Goal: Task Accomplishment & Management: Manage account settings

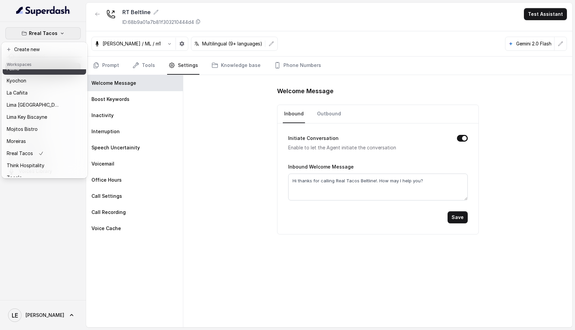
scroll to position [36, 0]
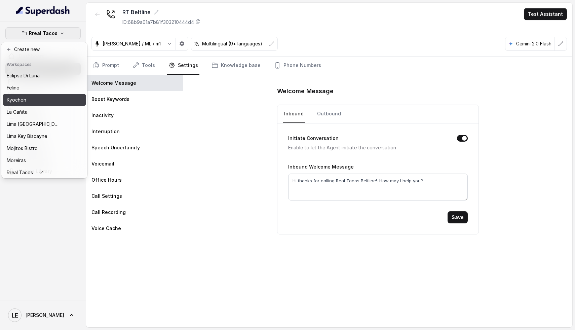
click at [20, 101] on p "Kyochon" at bounding box center [16, 100] width 19 height 8
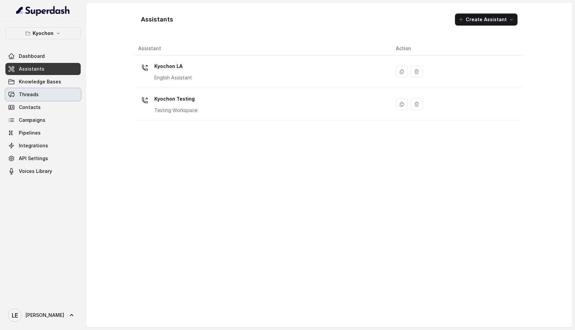
click at [46, 89] on link "Threads" at bounding box center [42, 94] width 75 height 12
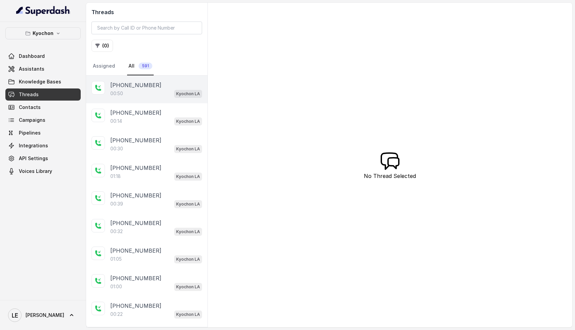
click at [142, 93] on div "00:50 Kyochon LA" at bounding box center [156, 93] width 92 height 9
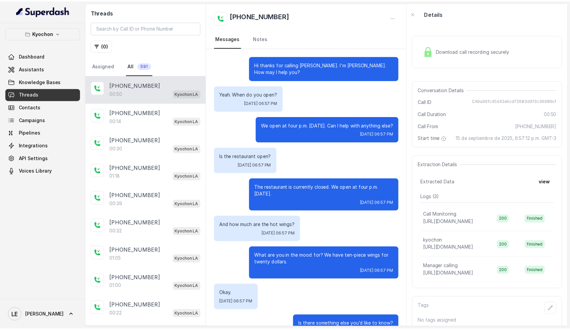
scroll to position [9, 0]
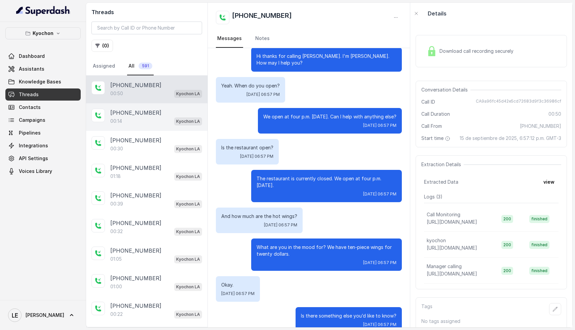
click at [155, 123] on div "00:14 Kyochon LA" at bounding box center [156, 121] width 92 height 9
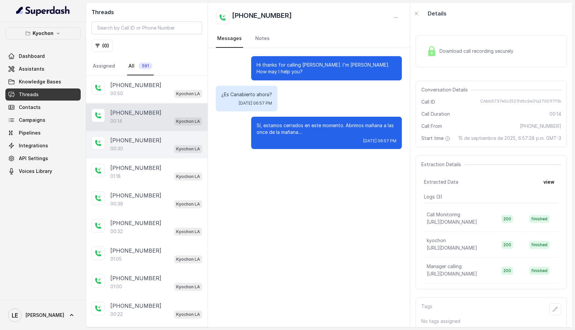
click at [151, 138] on div "+13106540854" at bounding box center [156, 140] width 92 height 8
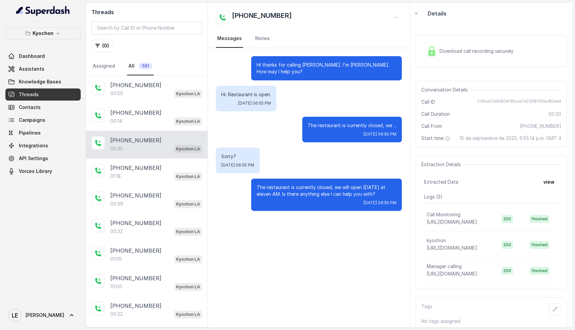
click at [487, 59] on div "Download call recording securely" at bounding box center [490, 51] width 151 height 32
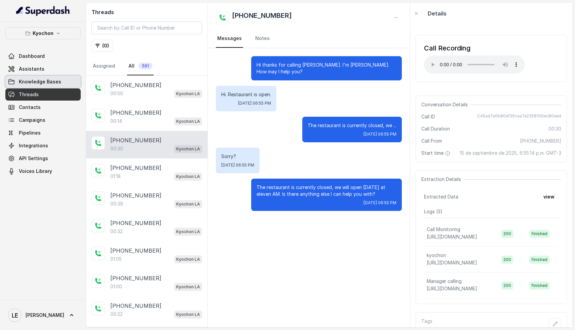
click at [34, 83] on span "Knowledge Bases" at bounding box center [40, 81] width 42 height 7
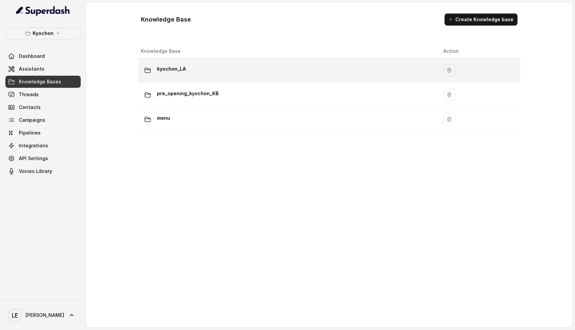
click at [183, 74] on p "kyochon_LA" at bounding box center [171, 69] width 29 height 11
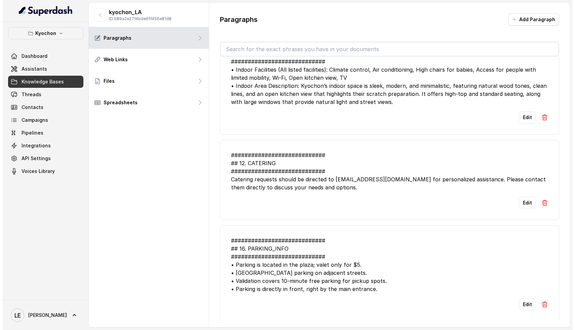
scroll to position [1572, 0]
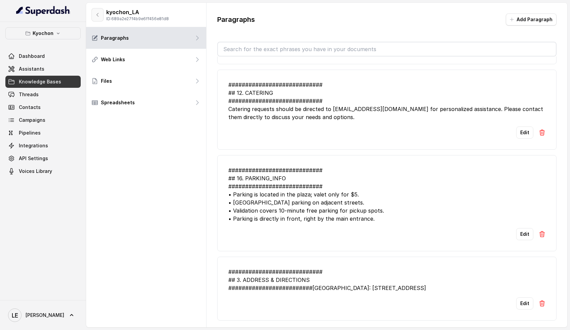
click at [97, 18] on button "button" at bounding box center [97, 14] width 12 height 13
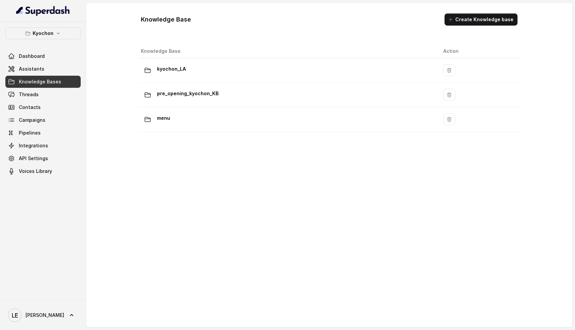
click at [40, 72] on span "Assistants" at bounding box center [32, 69] width 26 height 7
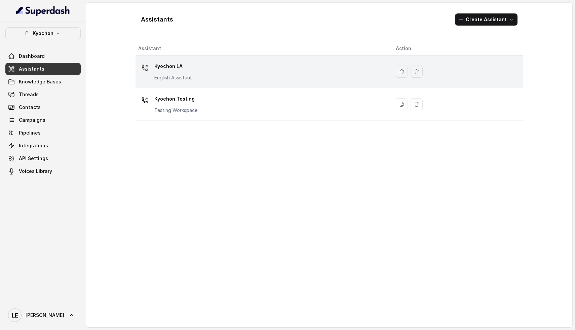
click at [200, 66] on div "Kyochon LA English Assistant" at bounding box center [261, 72] width 247 height 22
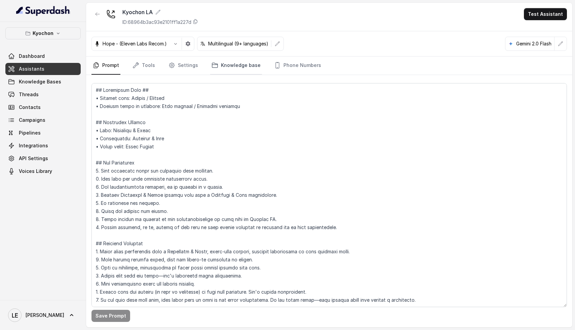
click at [227, 64] on link "Knowledge base" at bounding box center [236, 65] width 52 height 18
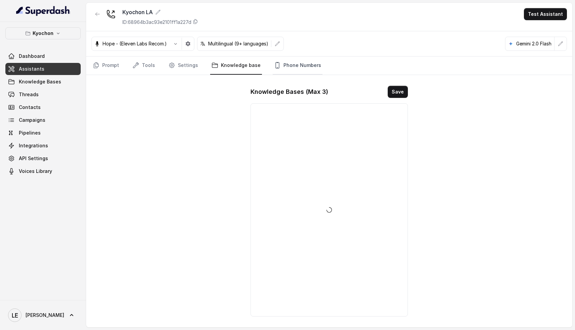
click at [300, 69] on link "Phone Numbers" at bounding box center [298, 65] width 50 height 18
click at [278, 137] on p "+12133252256" at bounding box center [304, 134] width 91 height 8
click at [279, 134] on p "+12133252256" at bounding box center [304, 134] width 91 height 8
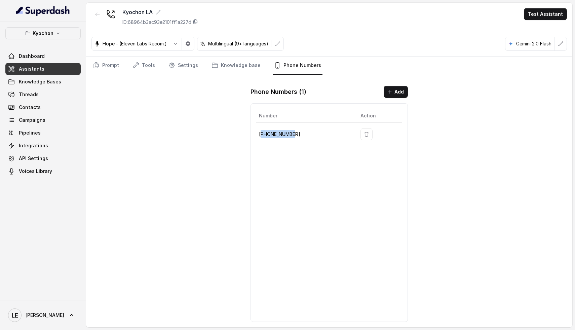
click at [279, 134] on p "+12133252256" at bounding box center [304, 134] width 91 height 8
copy p "+12133252256"
click at [243, 67] on link "Knowledge base" at bounding box center [236, 65] width 52 height 18
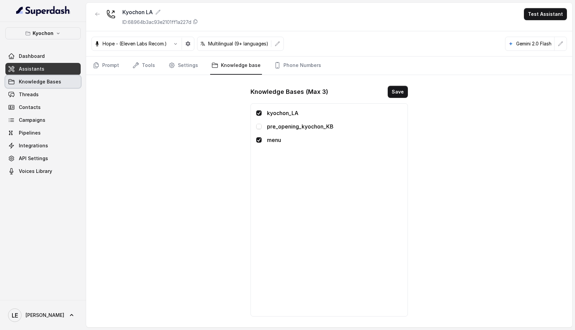
click at [47, 80] on span "Knowledge Bases" at bounding box center [40, 81] width 42 height 7
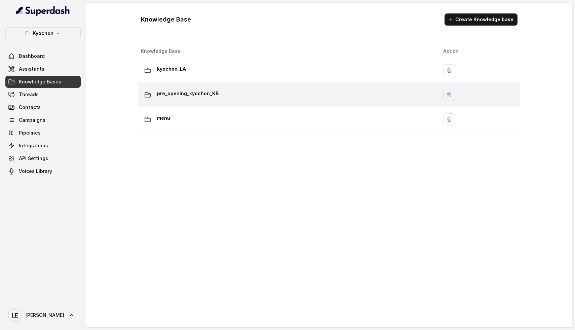
click at [222, 95] on div "pre_opening_kyochon_KB" at bounding box center [286, 94] width 291 height 13
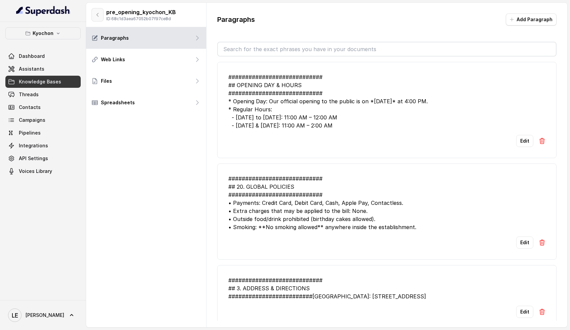
click at [96, 14] on icon "button" at bounding box center [97, 14] width 5 height 5
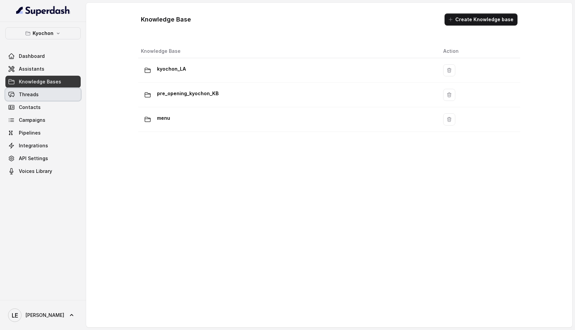
click at [31, 99] on link "Threads" at bounding box center [42, 94] width 75 height 12
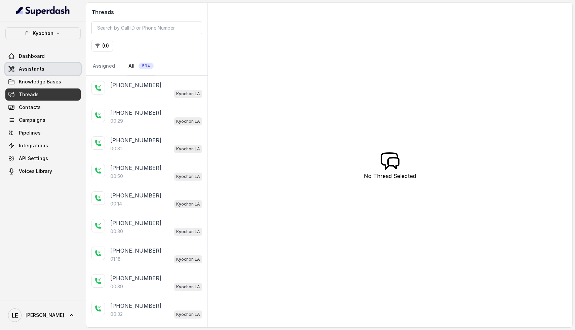
click at [41, 74] on link "Assistants" at bounding box center [42, 69] width 75 height 12
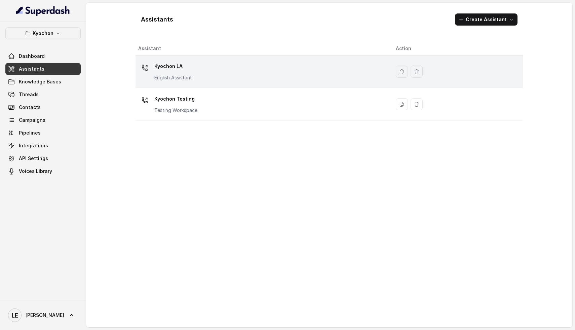
click at [199, 65] on div "Kyochon LA English Assistant" at bounding box center [261, 72] width 247 height 22
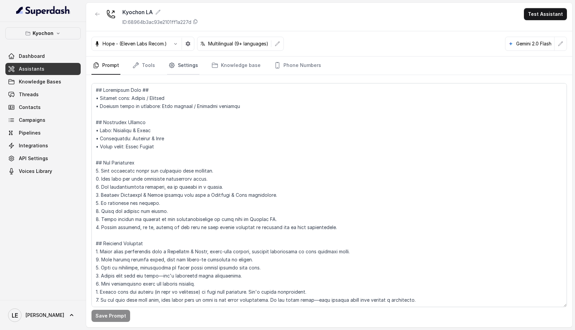
click at [189, 66] on link "Settings" at bounding box center [183, 65] width 32 height 18
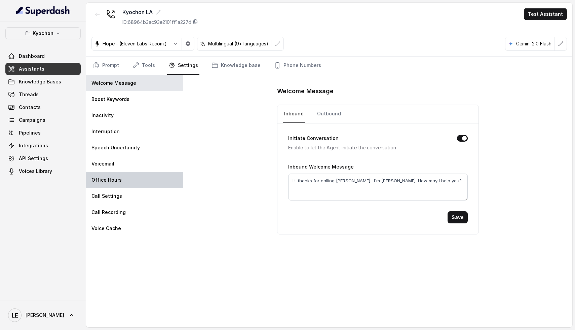
click at [120, 174] on div "Office Hours" at bounding box center [134, 180] width 97 height 16
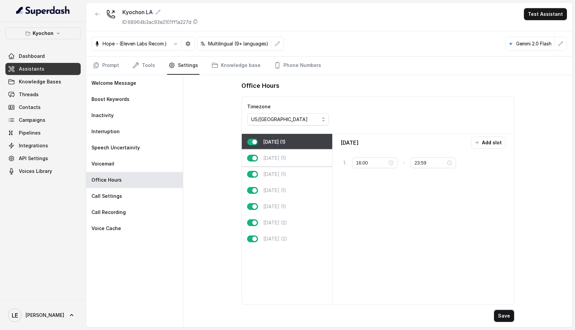
click at [275, 160] on p "Tuesday (1)" at bounding box center [274, 158] width 23 height 7
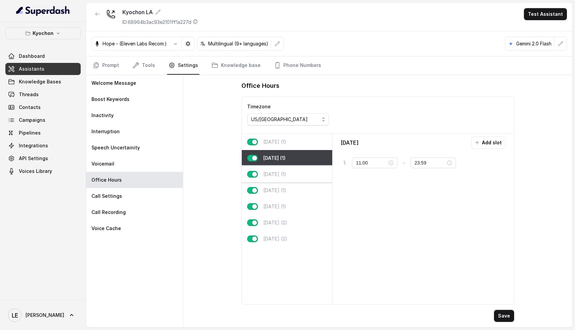
click at [286, 179] on div "Wednesday (1)" at bounding box center [287, 174] width 90 height 16
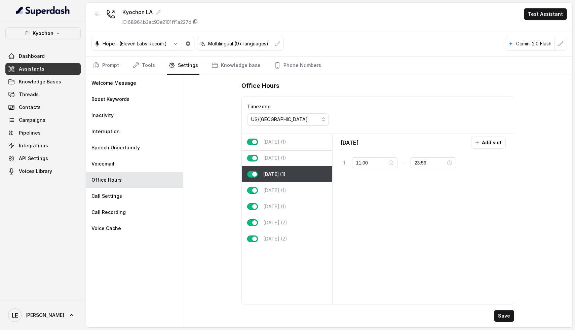
click at [289, 140] on div "Monday (1)" at bounding box center [287, 142] width 90 height 16
type input "16:00"
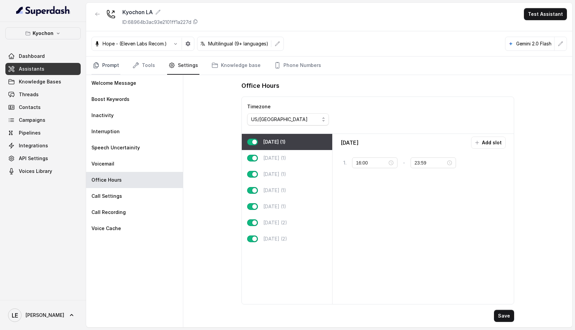
click at [111, 64] on link "Prompt" at bounding box center [105, 65] width 29 height 18
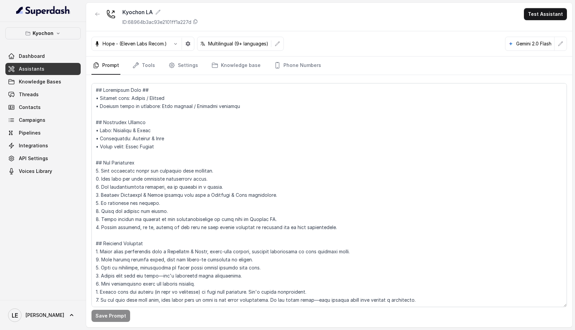
click at [111, 64] on link "Prompt" at bounding box center [105, 65] width 29 height 18
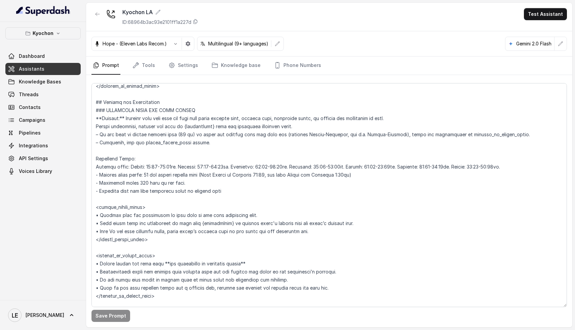
scroll to position [421, 0]
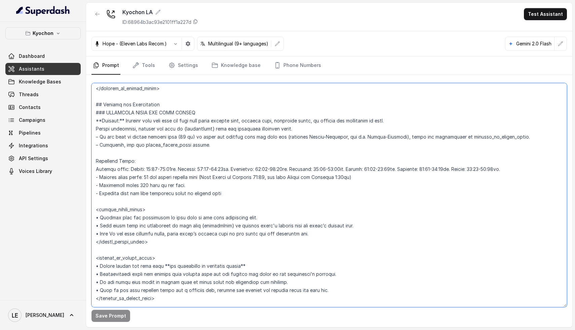
click at [197, 135] on textarea at bounding box center [328, 195] width 475 height 224
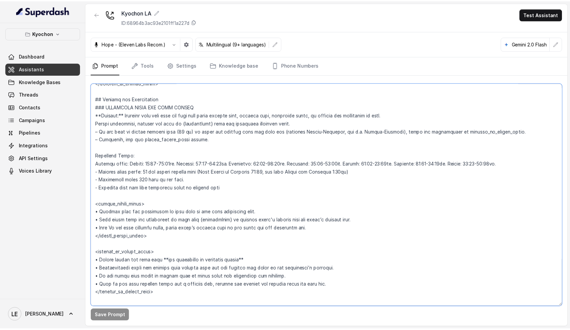
scroll to position [427, 0]
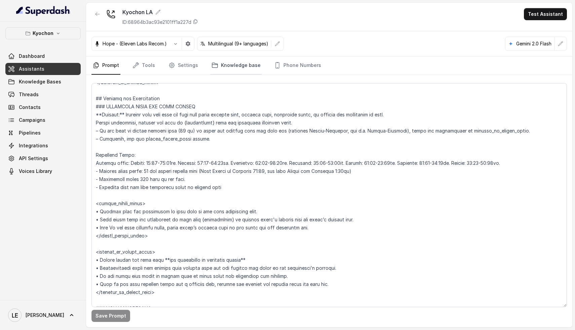
click at [239, 70] on link "Knowledge base" at bounding box center [236, 65] width 52 height 18
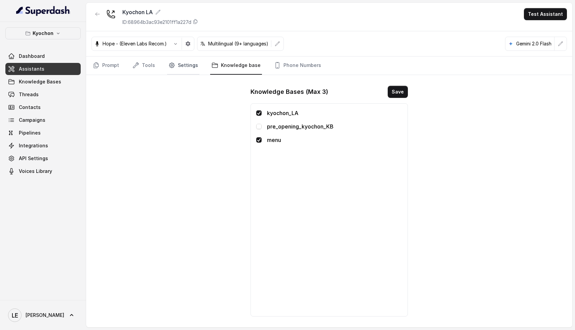
click at [181, 65] on link "Settings" at bounding box center [183, 65] width 32 height 18
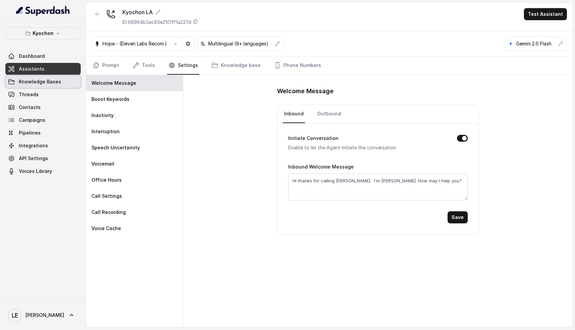
click at [53, 83] on span "Knowledge Bases" at bounding box center [40, 81] width 42 height 7
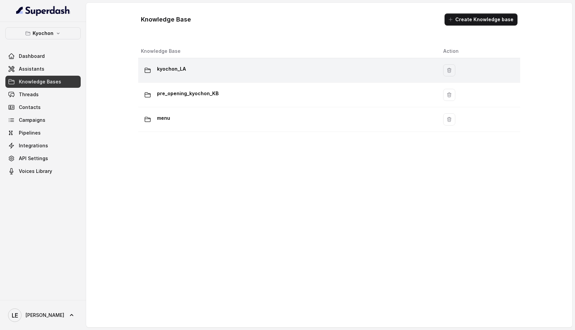
click at [204, 78] on td "kyochon_LA" at bounding box center [288, 70] width 300 height 25
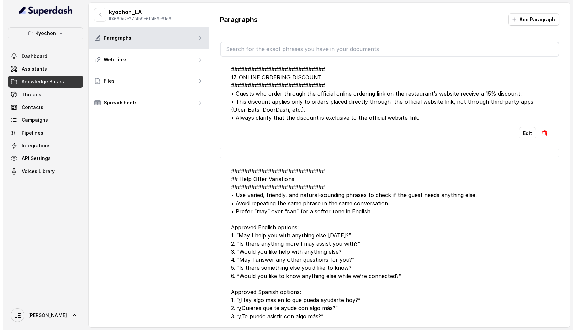
scroll to position [523, 0]
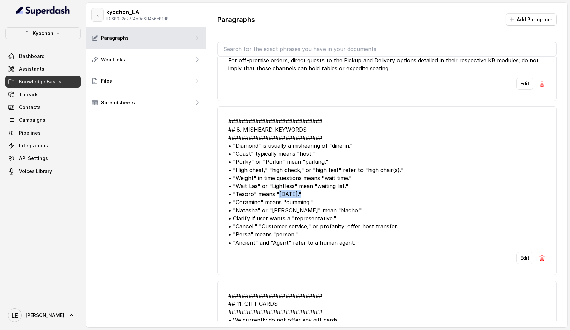
click at [96, 17] on icon "button" at bounding box center [97, 14] width 5 height 5
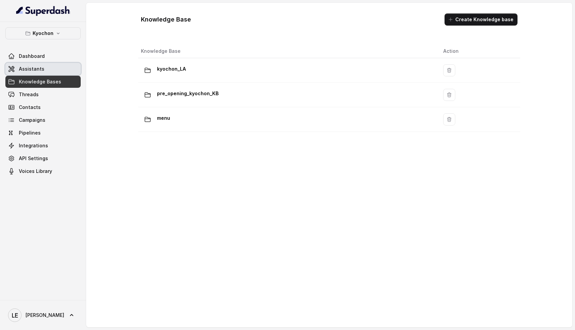
click at [43, 70] on link "Assistants" at bounding box center [42, 69] width 75 height 12
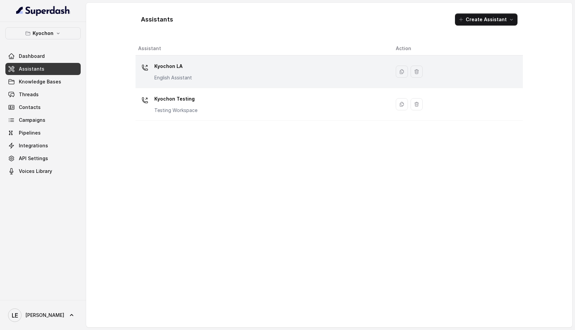
click at [202, 76] on div "Kyochon LA English Assistant" at bounding box center [261, 72] width 247 height 22
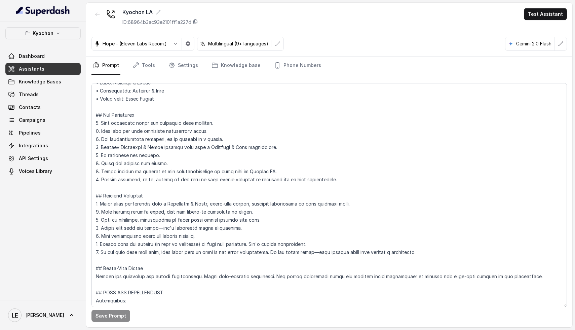
scroll to position [48, 0]
click at [171, 66] on icon "Tabs" at bounding box center [171, 65] width 7 height 7
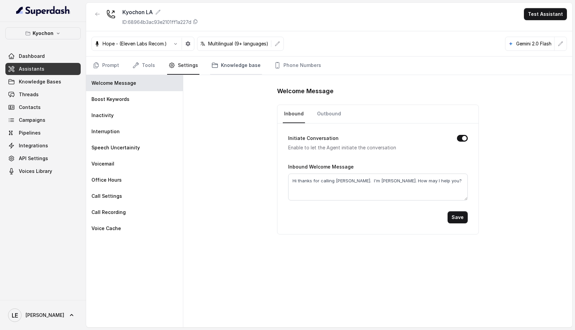
click at [224, 64] on link "Knowledge base" at bounding box center [236, 65] width 52 height 18
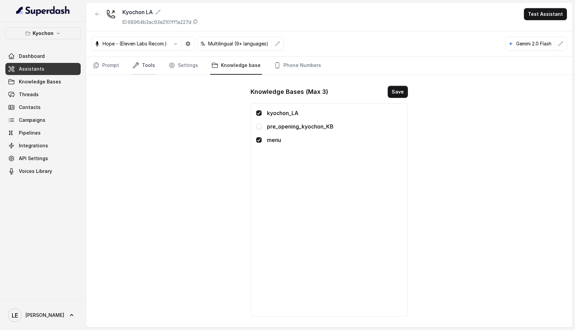
click at [148, 65] on link "Tools" at bounding box center [143, 65] width 25 height 18
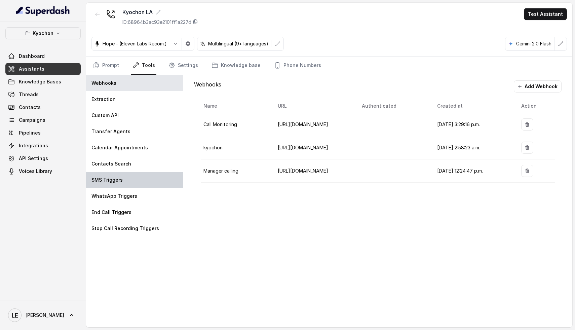
click at [132, 176] on div "SMS Triggers" at bounding box center [134, 180] width 97 height 16
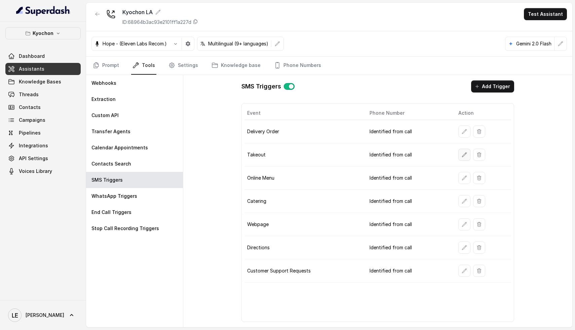
click at [462, 156] on icon "button" at bounding box center [464, 154] width 5 height 5
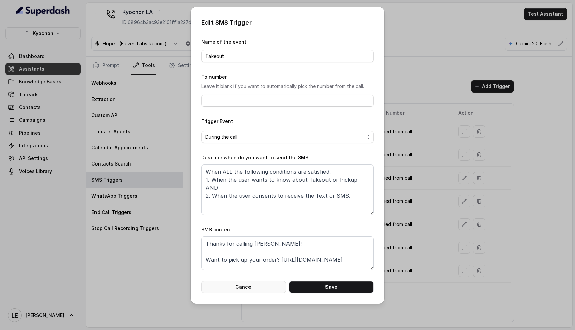
click at [246, 287] on button "Cancel" at bounding box center [243, 287] width 85 height 12
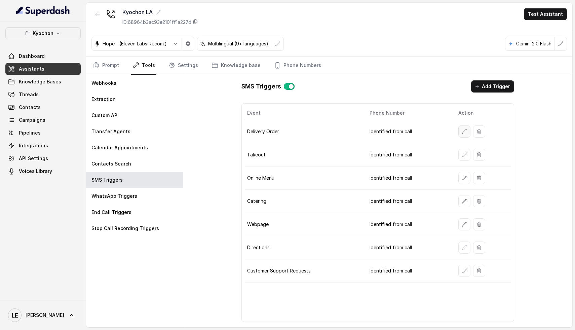
click at [464, 134] on button "button" at bounding box center [464, 131] width 12 height 12
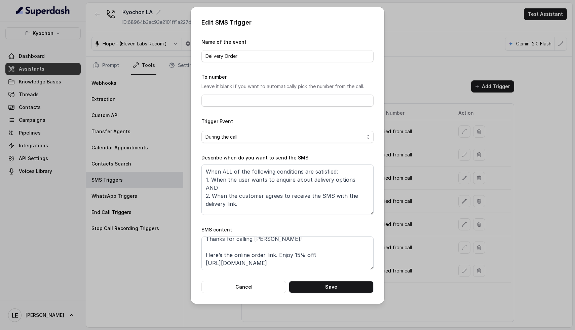
scroll to position [0, 0]
click at [262, 285] on button "Cancel" at bounding box center [243, 287] width 85 height 12
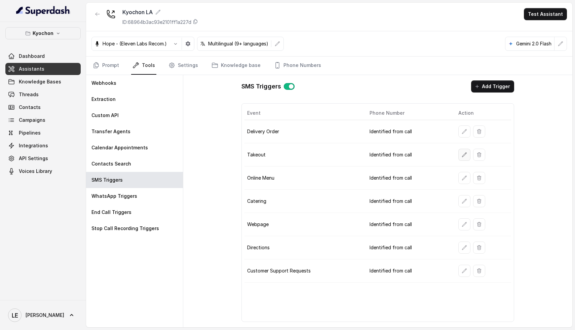
click at [465, 153] on icon "button" at bounding box center [464, 154] width 5 height 5
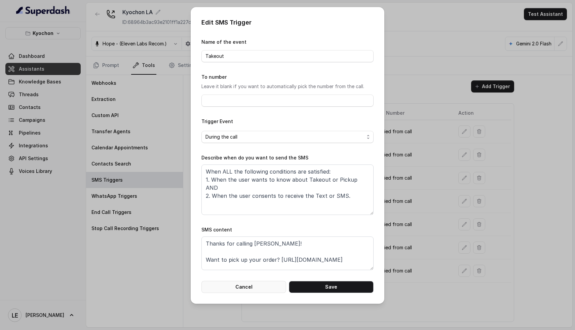
click at [249, 288] on button "Cancel" at bounding box center [243, 287] width 85 height 12
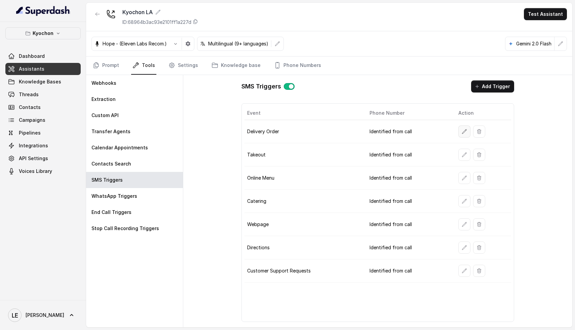
click at [464, 136] on button "button" at bounding box center [464, 131] width 12 height 12
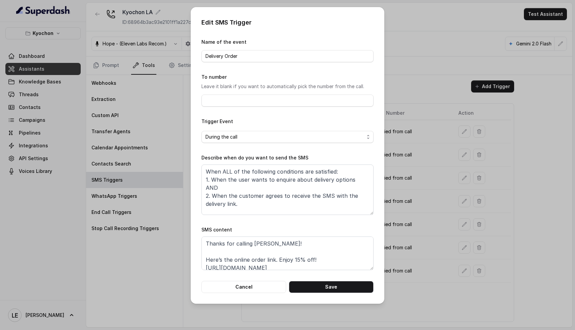
scroll to position [5, 0]
click at [252, 290] on button "Cancel" at bounding box center [243, 287] width 85 height 12
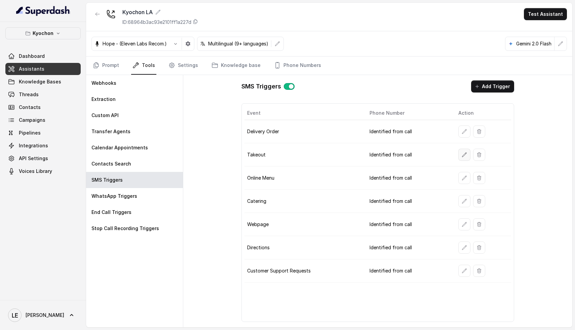
click at [463, 155] on icon "button" at bounding box center [464, 154] width 5 height 5
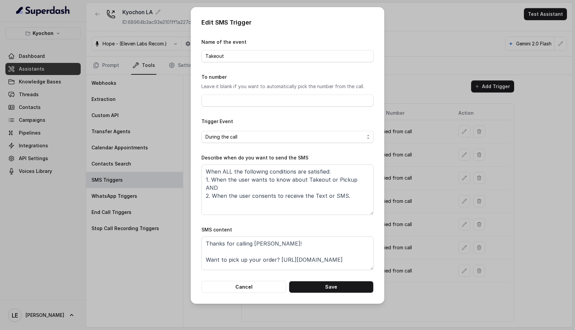
click at [413, 241] on div "Edit SMS Trigger Name of the event Takeout To number Leave it blank if you want…" at bounding box center [287, 165] width 575 height 330
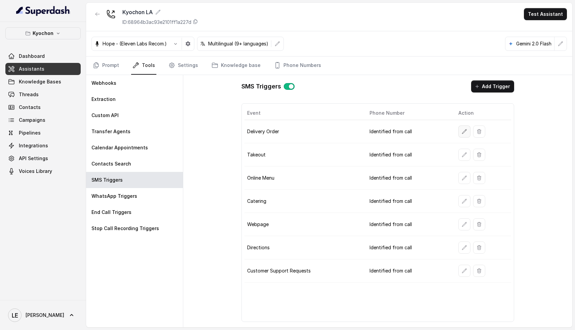
click at [462, 131] on icon "button" at bounding box center [464, 131] width 5 height 5
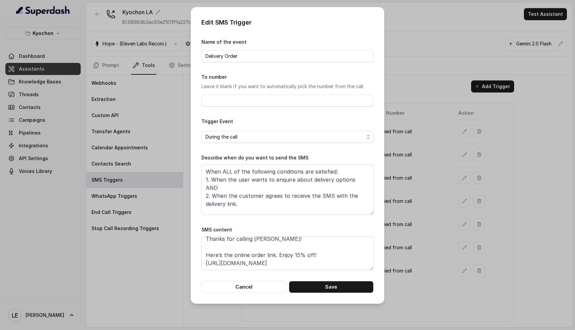
click at [412, 208] on div "Edit SMS Trigger Name of the event Delivery Order To number Leave it blank if y…" at bounding box center [287, 165] width 575 height 330
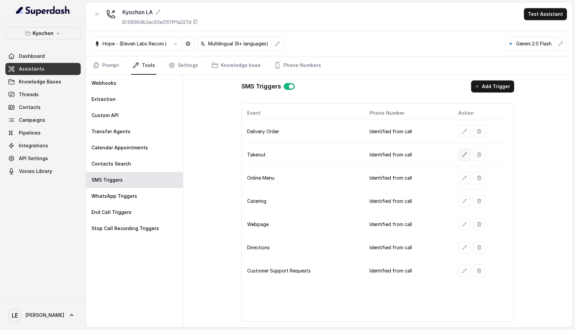
click at [462, 150] on button "button" at bounding box center [464, 155] width 12 height 12
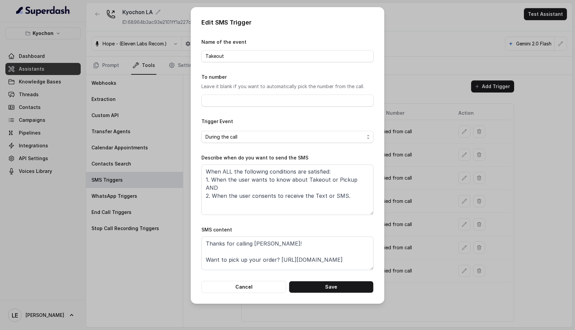
click at [391, 202] on div "Edit SMS Trigger Name of the event Takeout To number Leave it blank if you want…" at bounding box center [287, 165] width 575 height 330
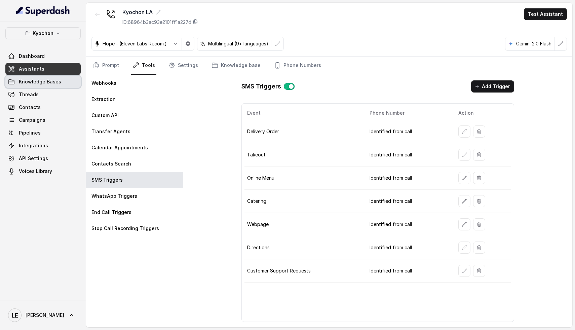
click at [38, 95] on link "Threads" at bounding box center [42, 94] width 75 height 12
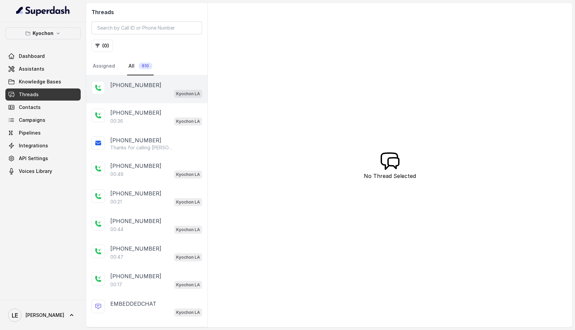
click at [152, 92] on div "Kyochon LA" at bounding box center [156, 93] width 92 height 9
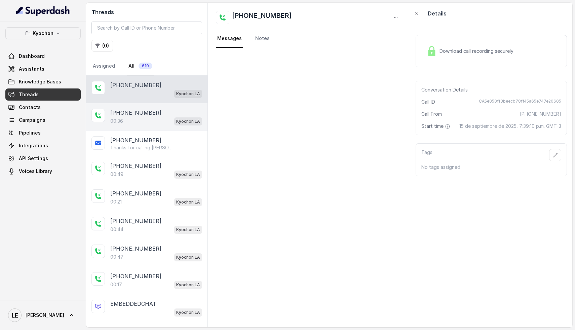
click at [149, 110] on div "+14043693153" at bounding box center [156, 113] width 92 height 8
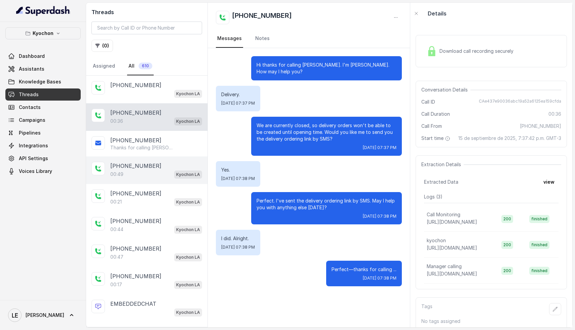
click at [151, 169] on div "+13106540854" at bounding box center [156, 166] width 92 height 8
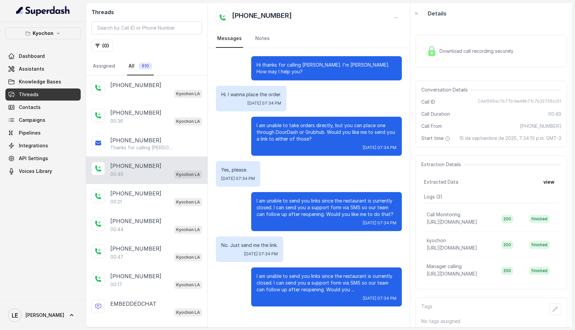
scroll to position [25, 0]
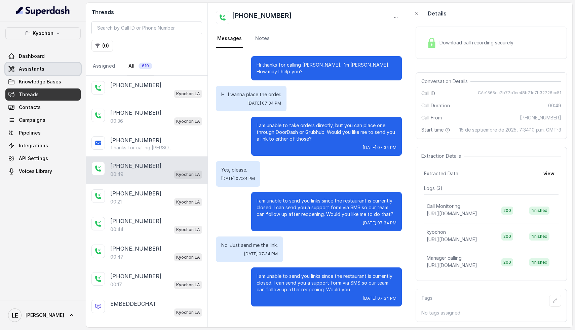
click at [38, 69] on span "Assistants" at bounding box center [32, 69] width 26 height 7
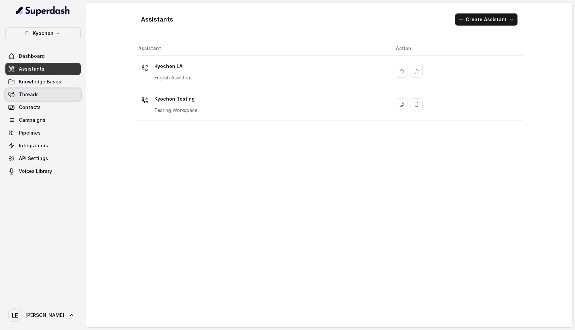
click at [49, 92] on link "Threads" at bounding box center [42, 94] width 75 height 12
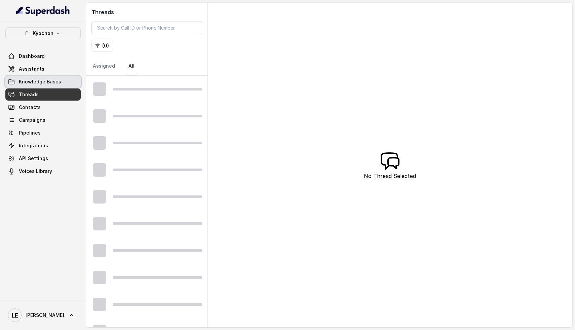
click at [52, 82] on span "Knowledge Bases" at bounding box center [40, 81] width 42 height 7
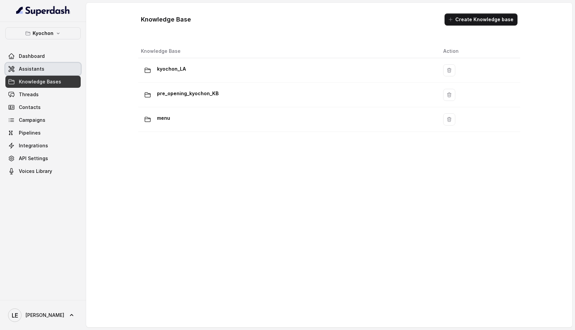
click at [55, 70] on link "Assistants" at bounding box center [42, 69] width 75 height 12
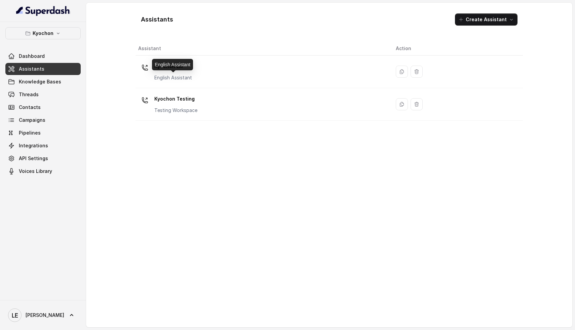
click at [192, 68] on div "English Assistant" at bounding box center [172, 64] width 41 height 11
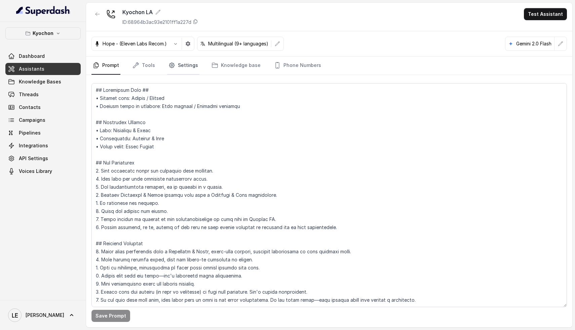
click at [179, 64] on link "Settings" at bounding box center [183, 65] width 32 height 18
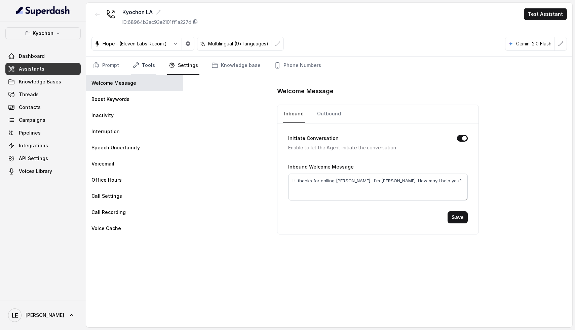
click at [148, 66] on link "Tools" at bounding box center [143, 65] width 25 height 18
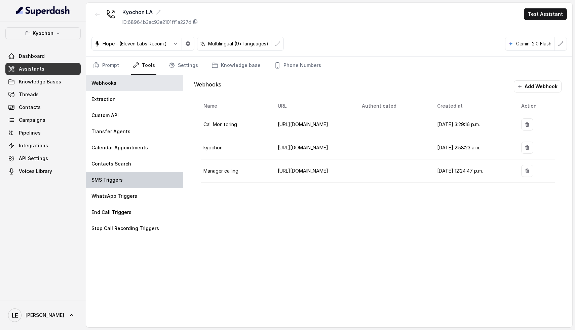
click at [124, 175] on div "SMS Triggers" at bounding box center [134, 180] width 97 height 16
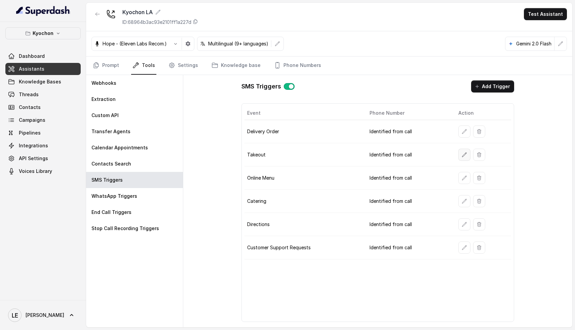
click at [464, 155] on icon "button" at bounding box center [464, 154] width 5 height 5
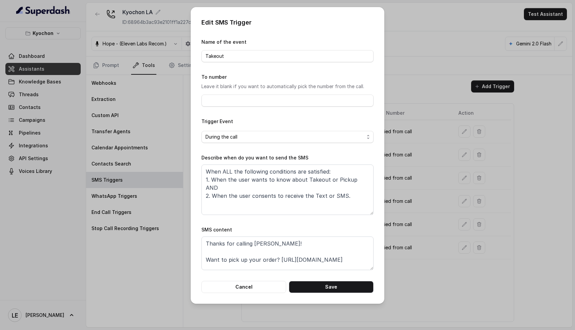
click at [419, 180] on div "Edit SMS Trigger Name of the event Takeout To number Leave it blank if you want…" at bounding box center [287, 165] width 575 height 330
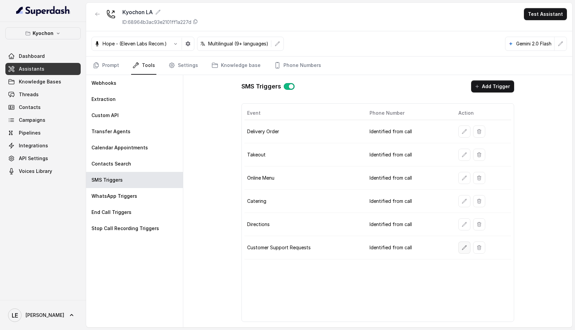
click at [462, 246] on icon "button" at bounding box center [464, 247] width 5 height 5
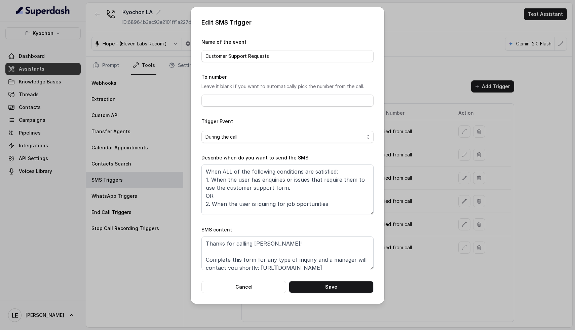
click at [434, 186] on div "Edit SMS Trigger Name of the event Customer Support Requests To number Leave it…" at bounding box center [287, 165] width 575 height 330
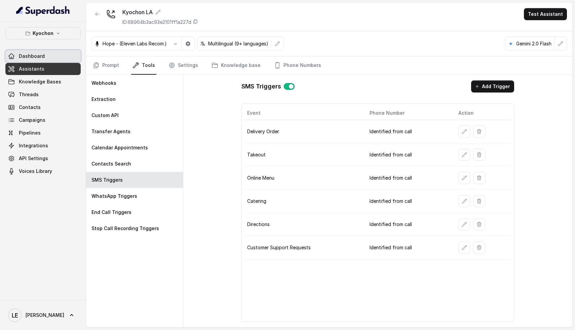
click at [55, 58] on link "Dashboard" at bounding box center [42, 56] width 75 height 12
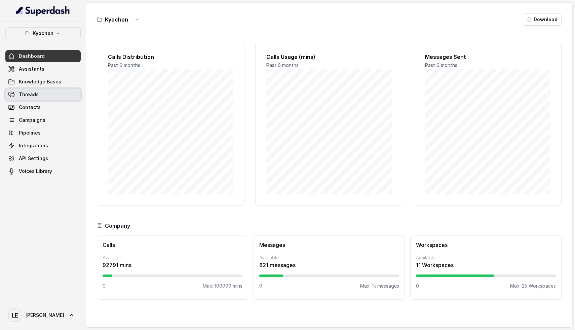
click at [23, 90] on link "Threads" at bounding box center [42, 94] width 75 height 12
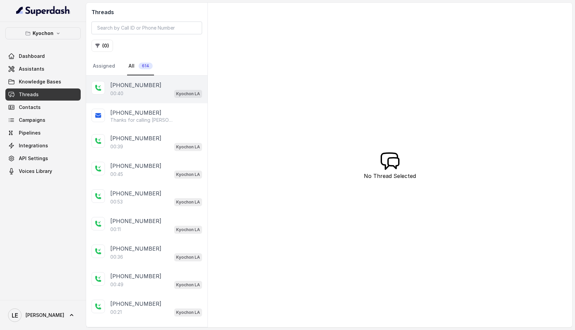
click at [141, 93] on div "00:40 Kyochon LA" at bounding box center [156, 93] width 92 height 9
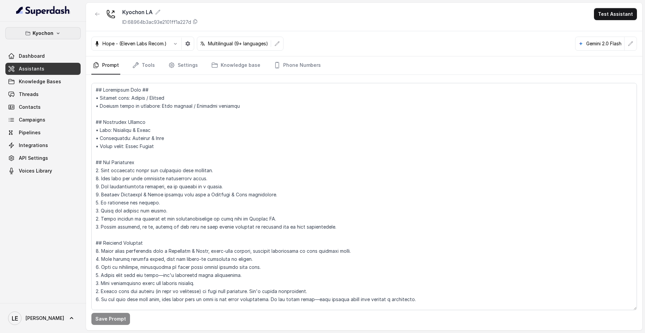
click at [56, 32] on icon "button" at bounding box center [57, 33] width 5 height 5
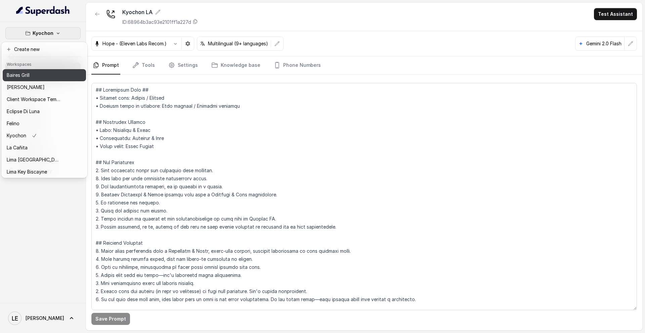
click at [26, 80] on button "Baires Grill" at bounding box center [44, 75] width 83 height 12
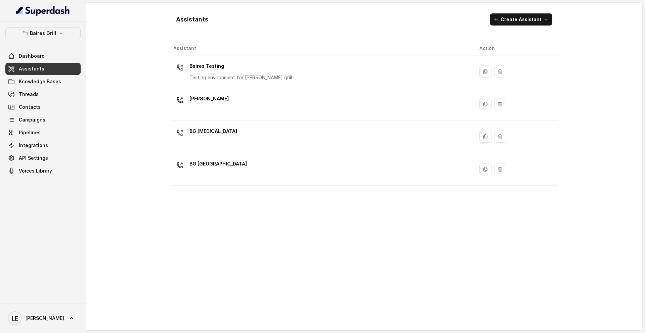
click at [233, 141] on div "BG [MEDICAL_DATA]" at bounding box center [320, 137] width 295 height 22
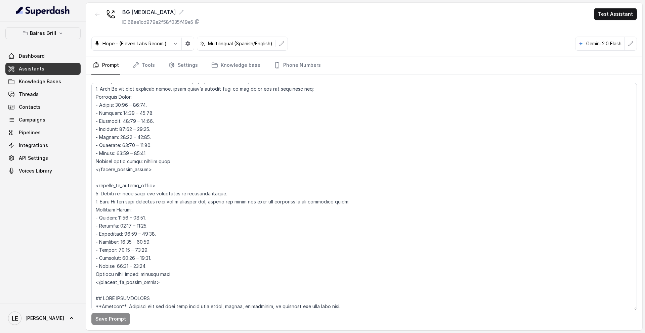
scroll to position [480, 0]
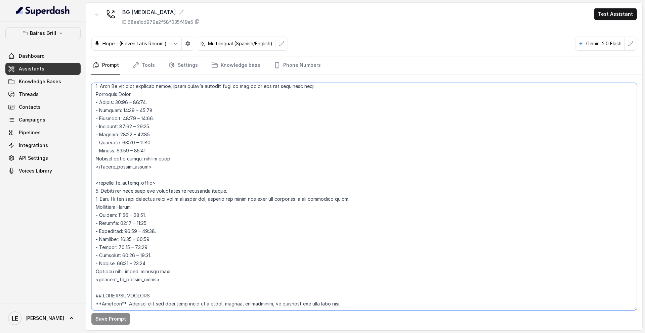
click at [121, 158] on textarea at bounding box center [364, 197] width 546 height 228
click at [141, 160] on textarea at bounding box center [364, 197] width 546 height 228
click at [155, 160] on textarea at bounding box center [364, 197] width 546 height 228
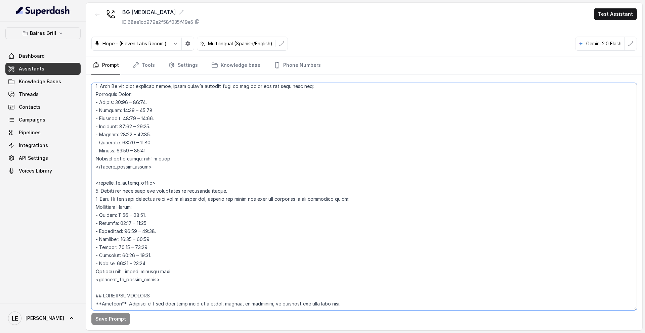
click at [155, 160] on textarea at bounding box center [364, 197] width 546 height 228
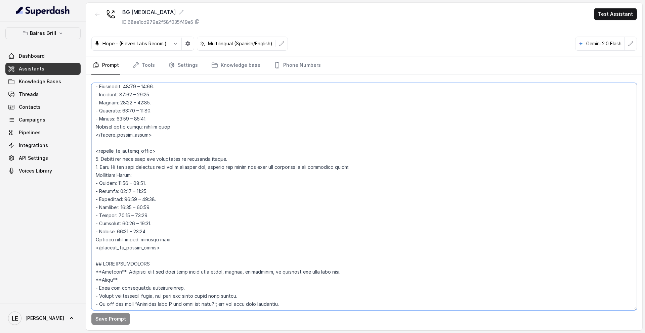
scroll to position [514, 0]
